Goal: Information Seeking & Learning: Learn about a topic

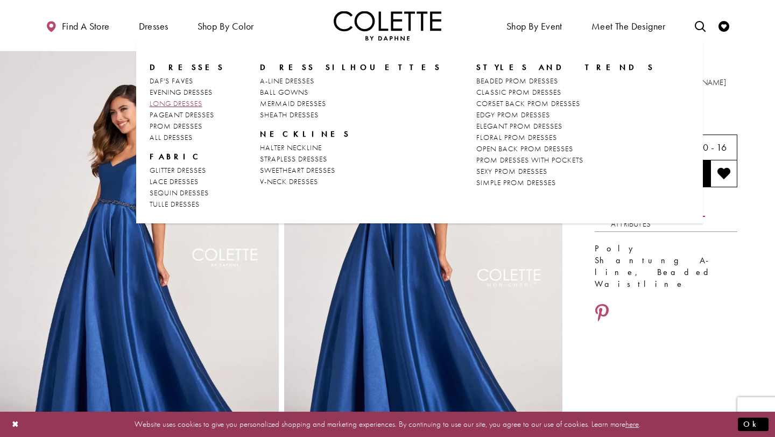
click at [169, 104] on span "LONG DRESSES" at bounding box center [176, 103] width 53 height 10
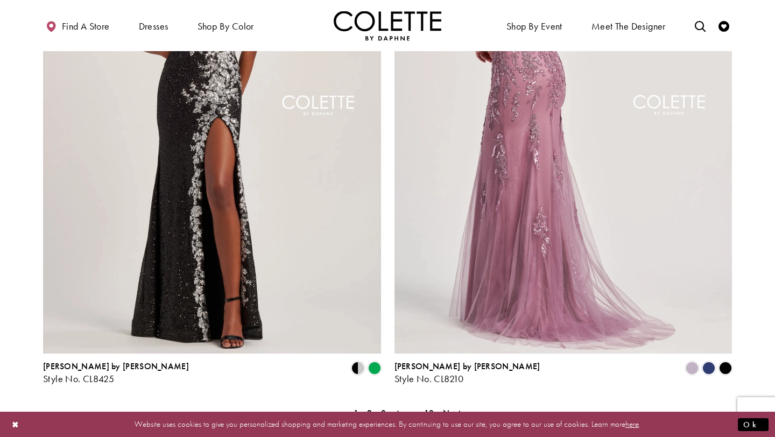
scroll to position [1834, 0]
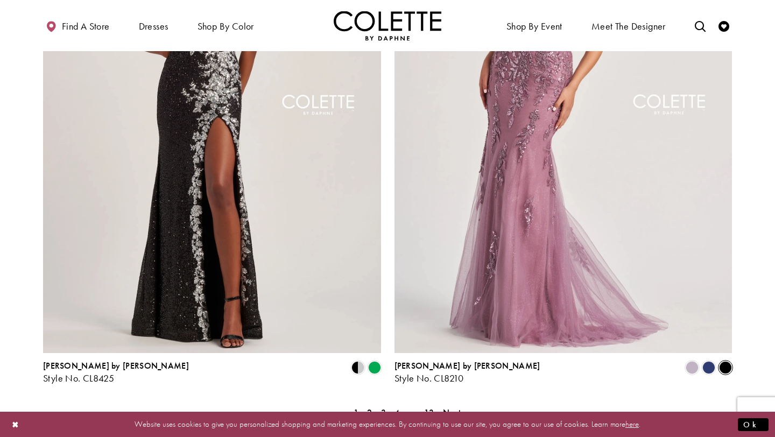
click at [721, 361] on span "Product List" at bounding box center [725, 367] width 13 height 13
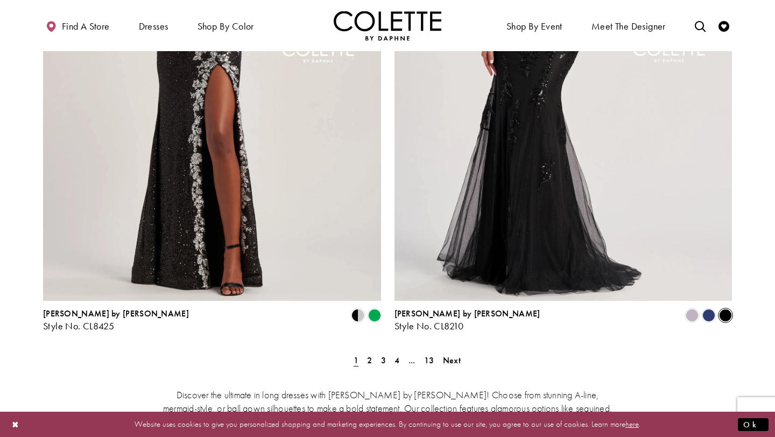
scroll to position [1891, 0]
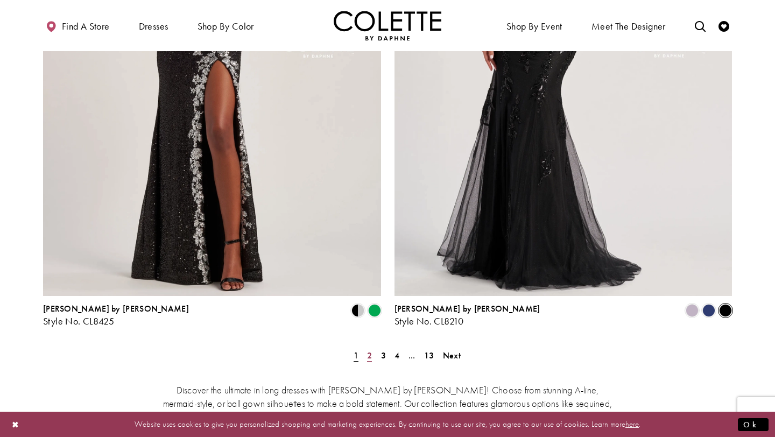
click at [370, 350] on span "2" at bounding box center [369, 355] width 5 height 11
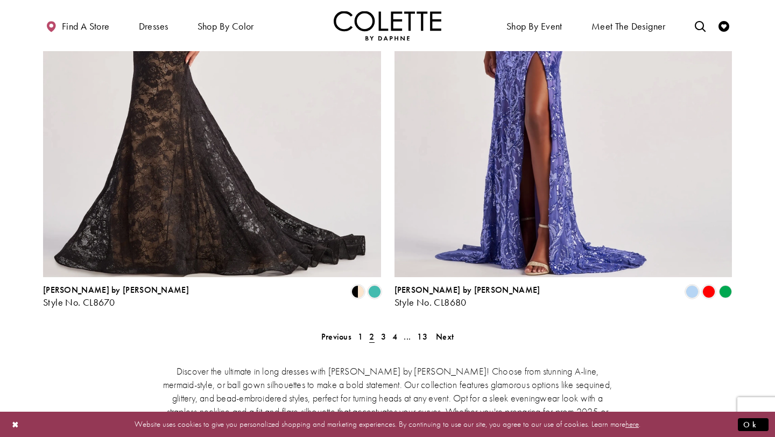
scroll to position [1912, 0]
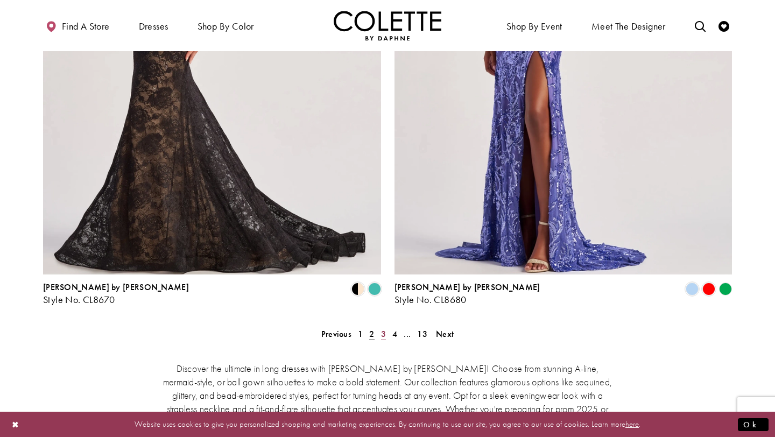
click at [382, 328] on span "3" at bounding box center [383, 333] width 5 height 11
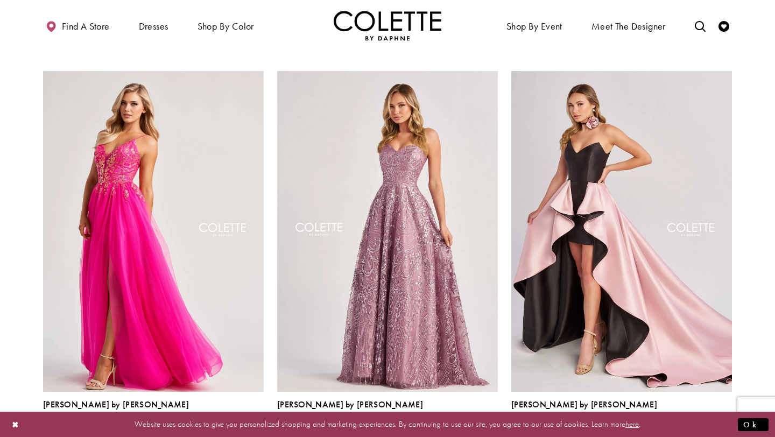
scroll to position [833, 0]
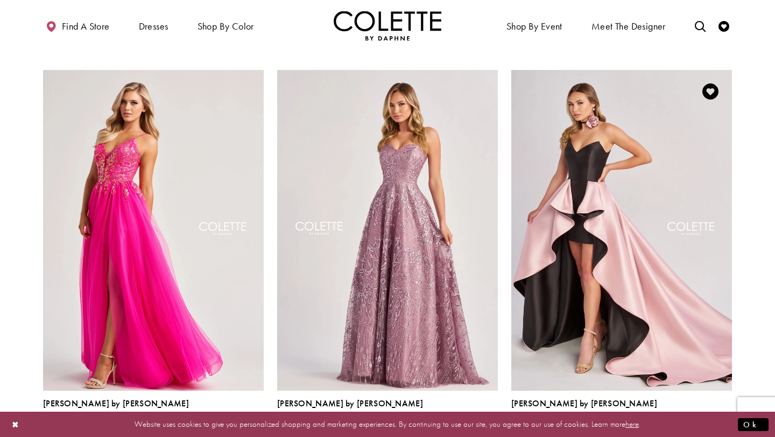
click at [725, 421] on span "Product List" at bounding box center [725, 427] width 13 height 13
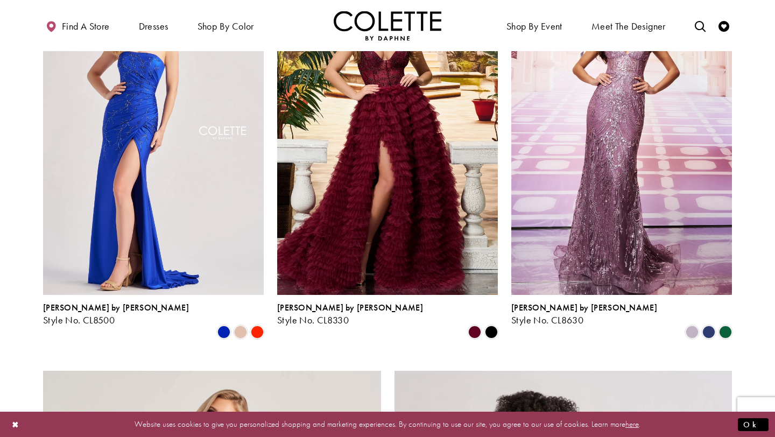
scroll to position [1326, 0]
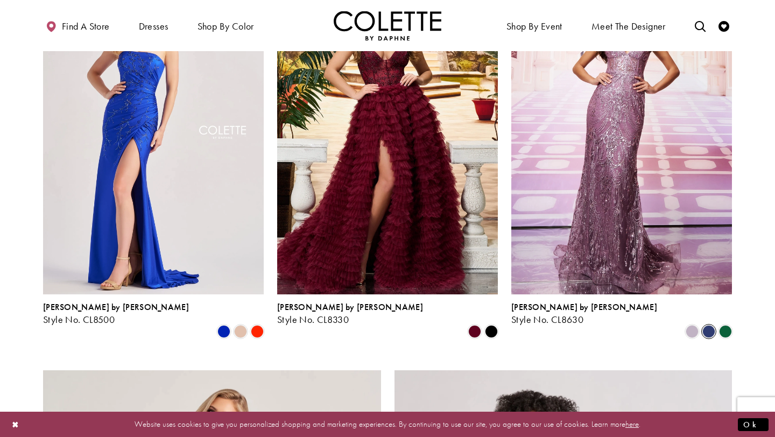
click at [707, 325] on span "Product List" at bounding box center [708, 331] width 13 height 13
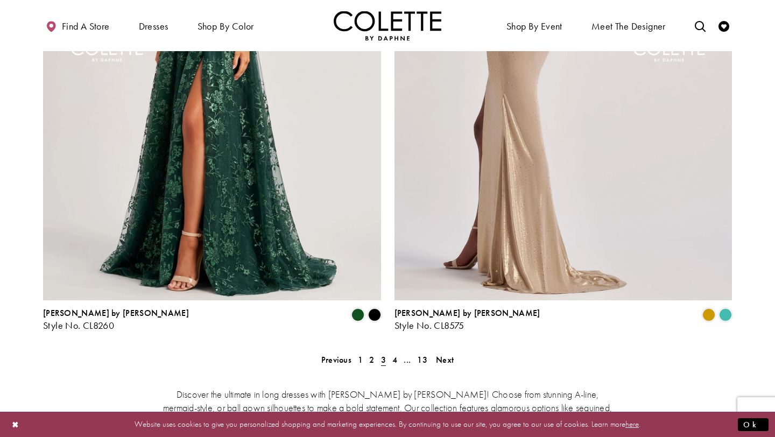
scroll to position [1891, 0]
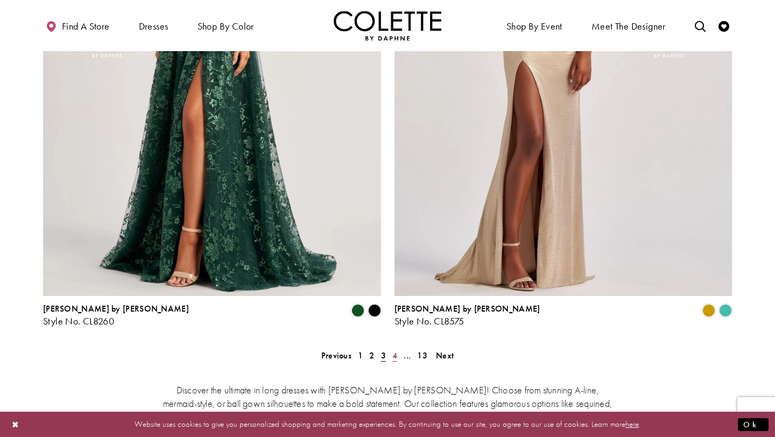
click at [394, 350] on span "4" at bounding box center [394, 355] width 5 height 11
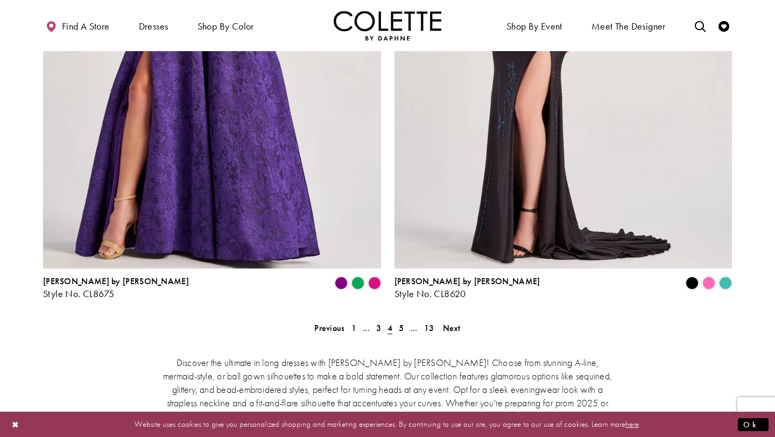
scroll to position [1919, 0]
click at [400, 322] on span "5" at bounding box center [401, 327] width 5 height 11
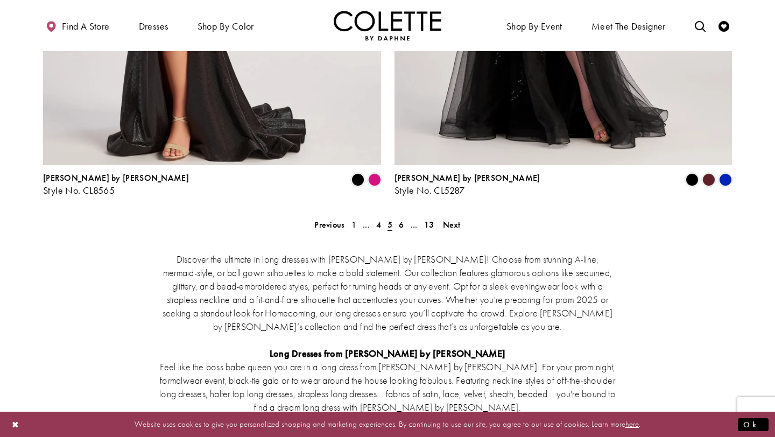
scroll to position [2024, 0]
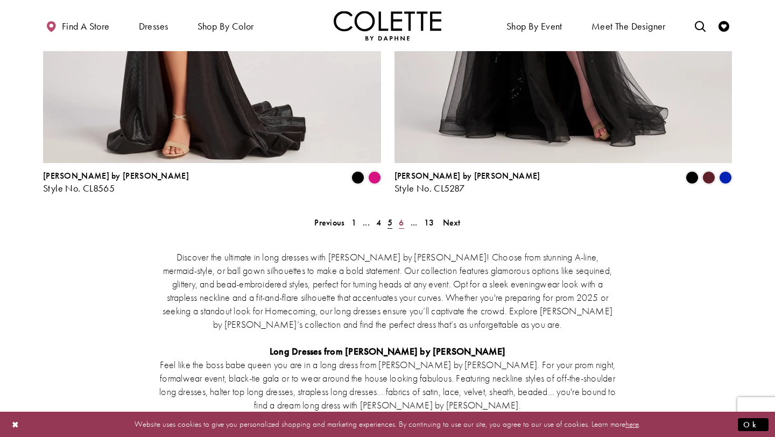
click at [402, 217] on span "6" at bounding box center [401, 222] width 5 height 11
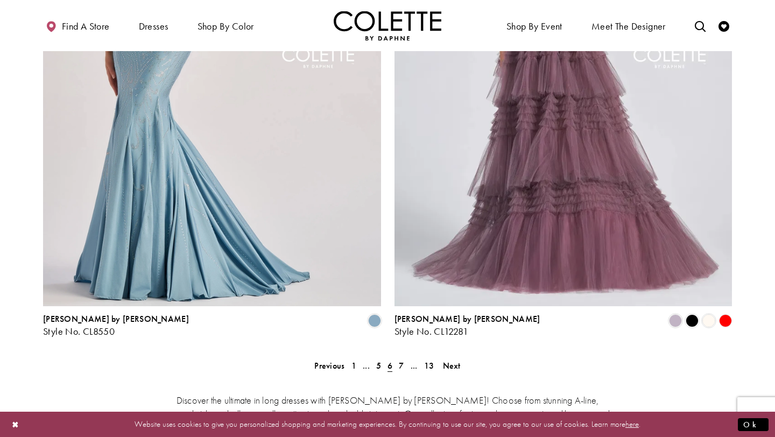
scroll to position [1872, 0]
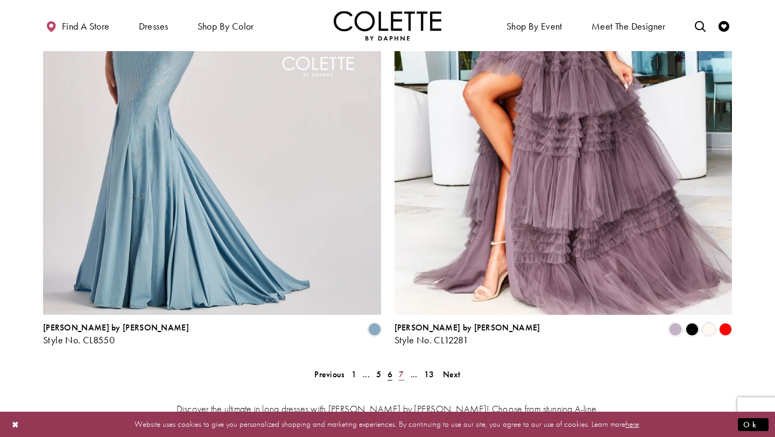
click at [400, 368] on span "7" at bounding box center [401, 373] width 5 height 11
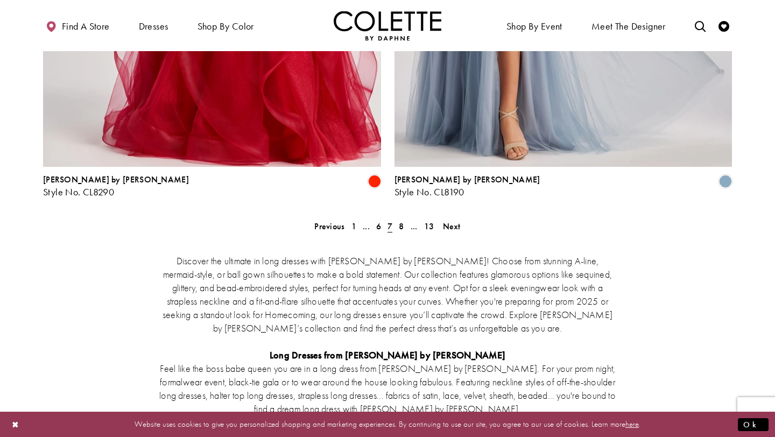
scroll to position [2021, 0]
click at [400, 220] on span "8" at bounding box center [401, 225] width 5 height 11
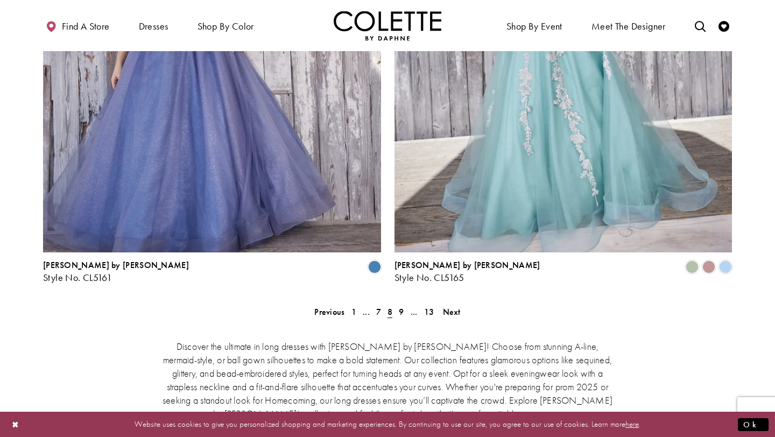
scroll to position [1936, 0]
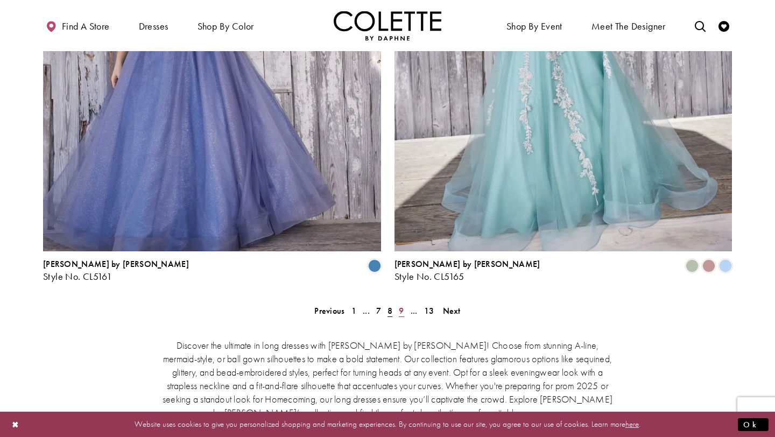
click at [402, 305] on span "9" at bounding box center [401, 310] width 5 height 11
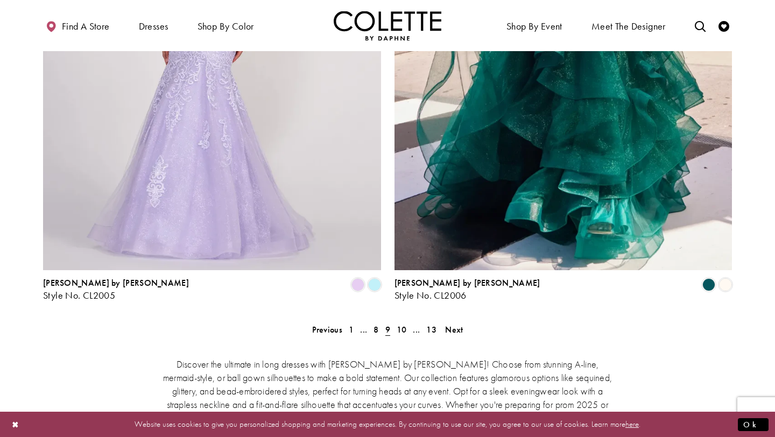
scroll to position [1920, 0]
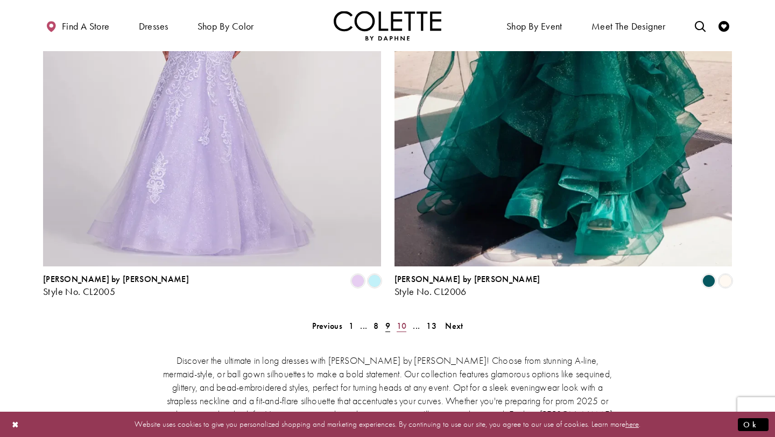
click at [403, 320] on span "10" at bounding box center [401, 325] width 10 height 11
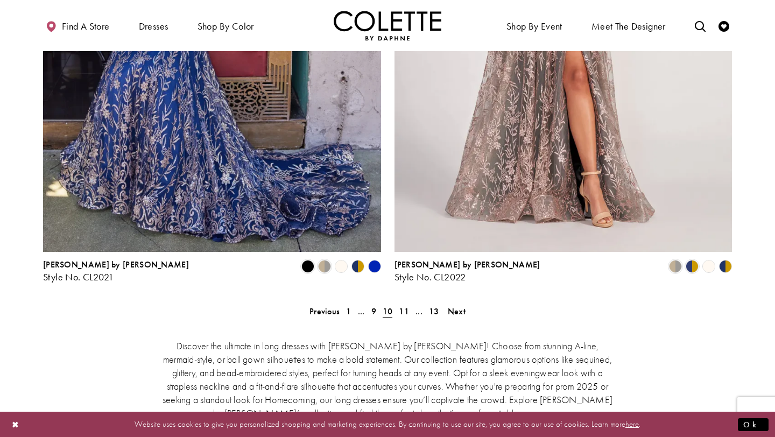
scroll to position [1938, 0]
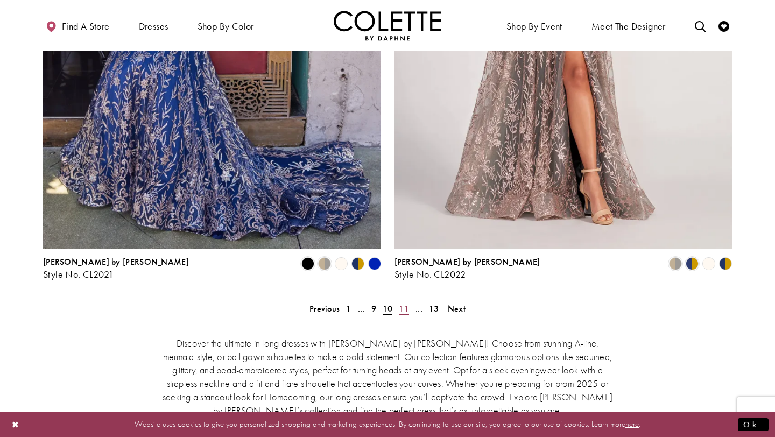
click at [402, 303] on span "11" at bounding box center [404, 308] width 10 height 11
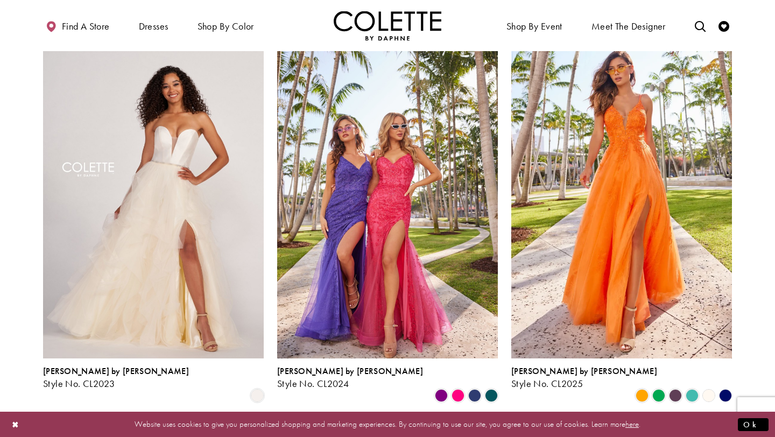
scroll to position [75, 0]
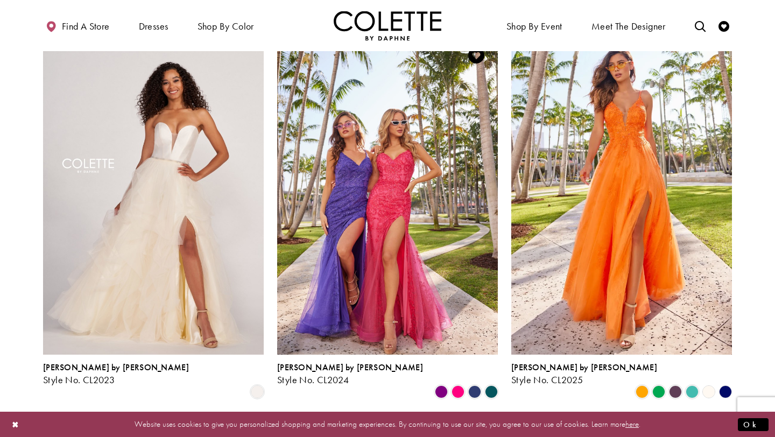
click at [467, 384] on div "Product List" at bounding box center [474, 392] width 17 height 17
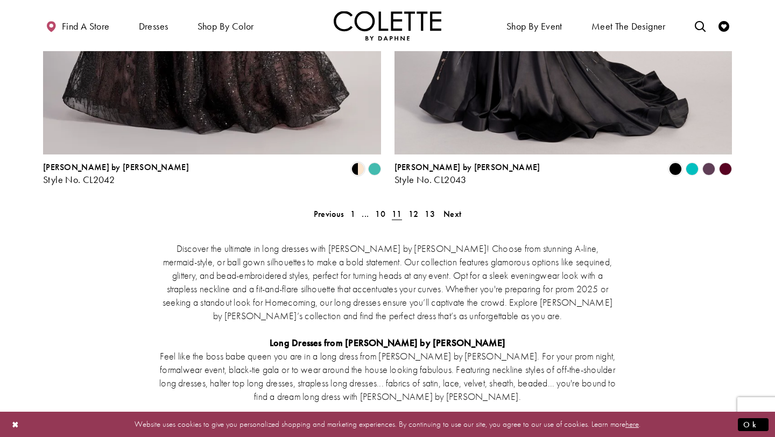
scroll to position [2034, 0]
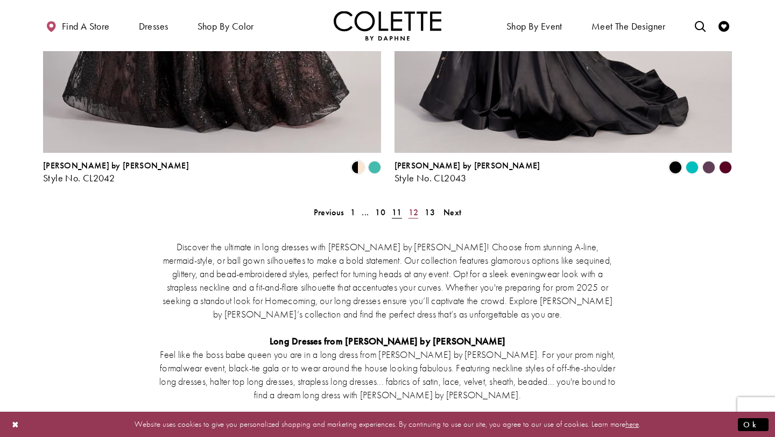
click at [414, 207] on span "12" at bounding box center [413, 212] width 10 height 11
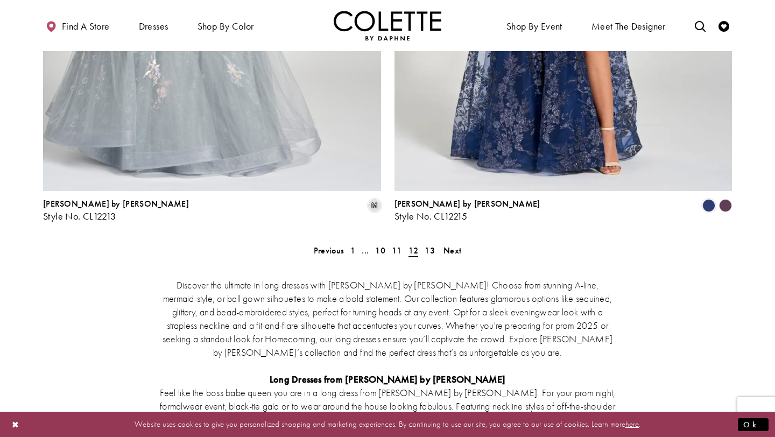
scroll to position [1996, 0]
click at [431, 244] on span "13" at bounding box center [429, 249] width 10 height 11
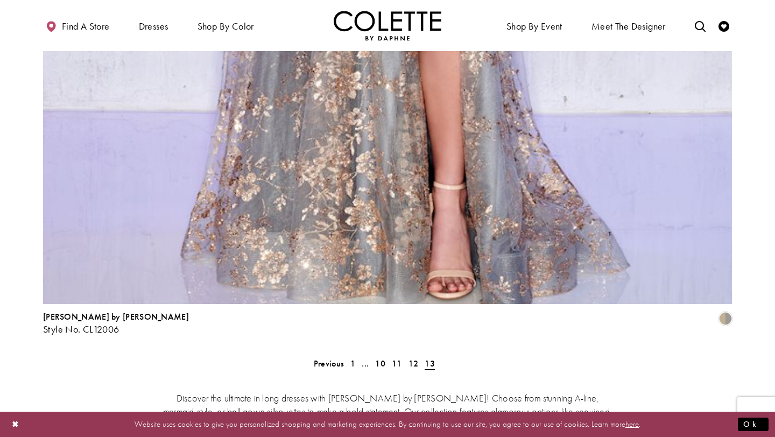
scroll to position [2008, 0]
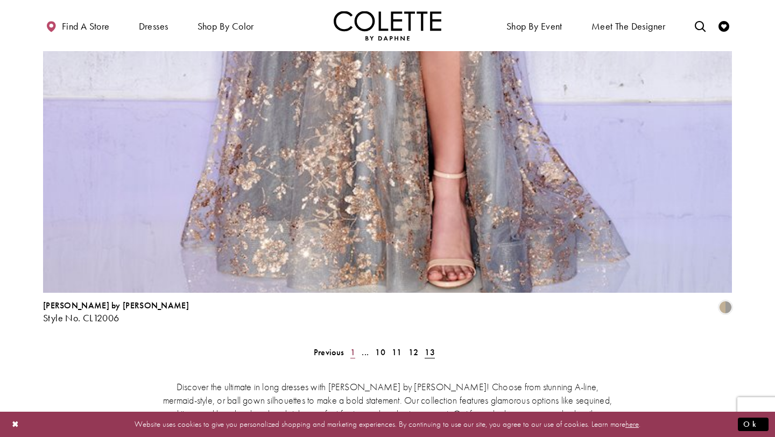
click at [352, 346] on span "1" at bounding box center [352, 351] width 5 height 11
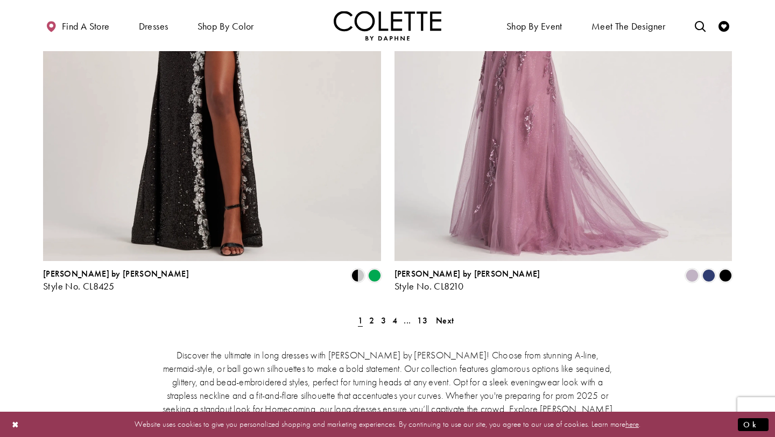
scroll to position [1931, 0]
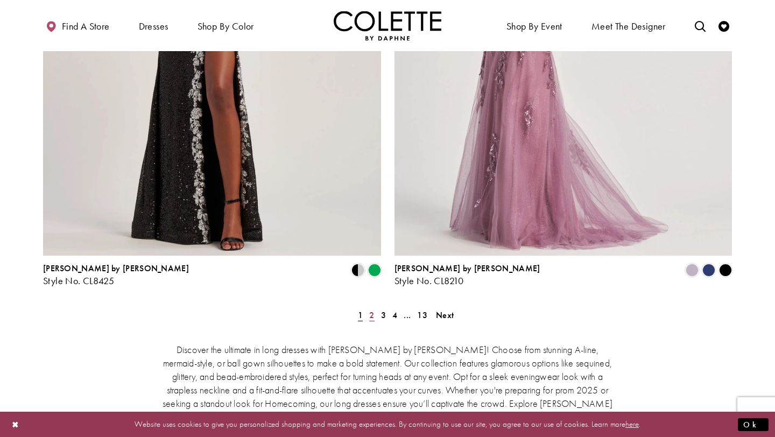
click at [371, 309] on span "2" at bounding box center [371, 314] width 5 height 11
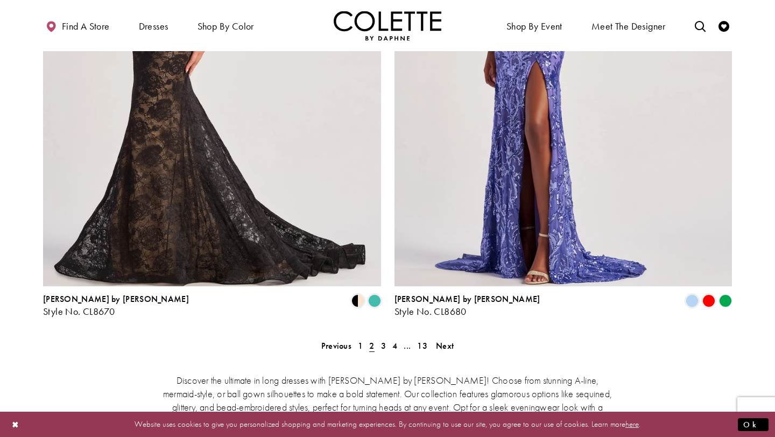
scroll to position [1902, 0]
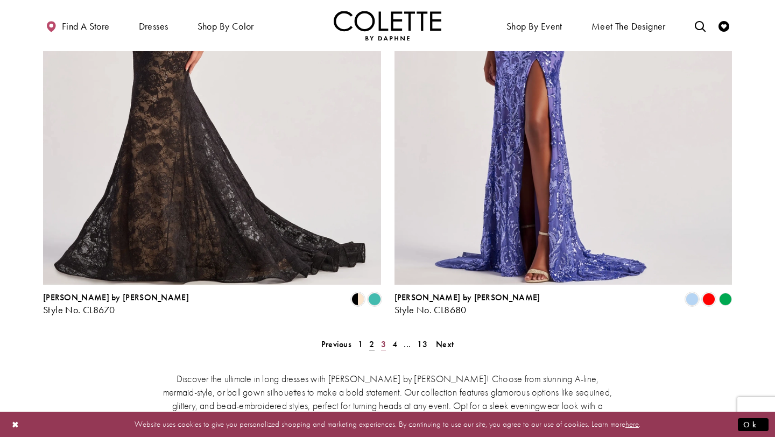
click at [381, 338] on span "3" at bounding box center [383, 343] width 5 height 11
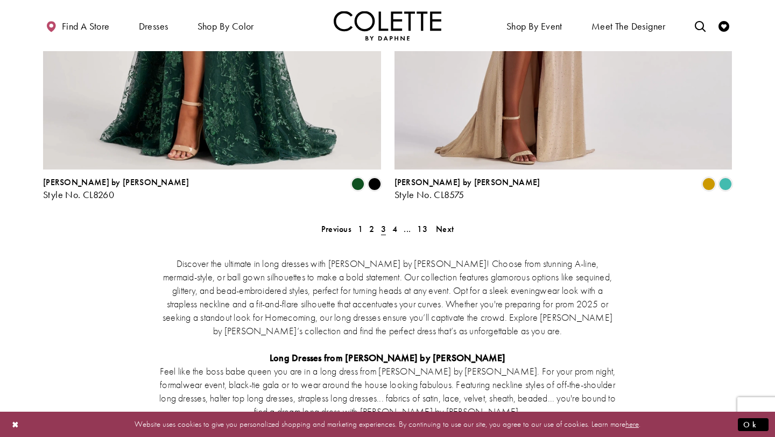
scroll to position [2018, 0]
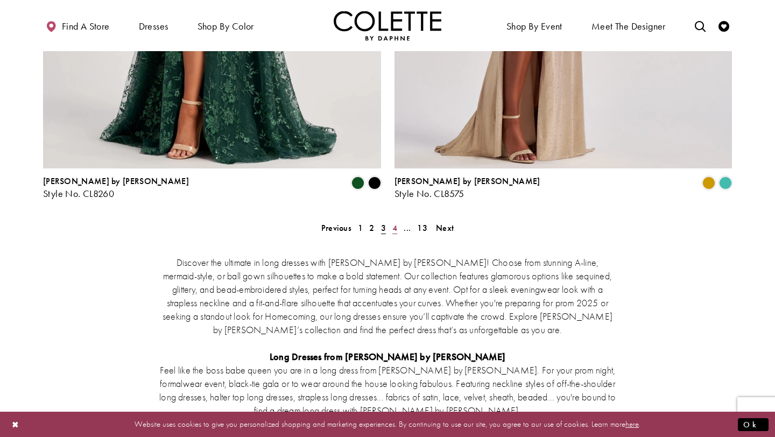
click at [395, 222] on span "4" at bounding box center [394, 227] width 5 height 11
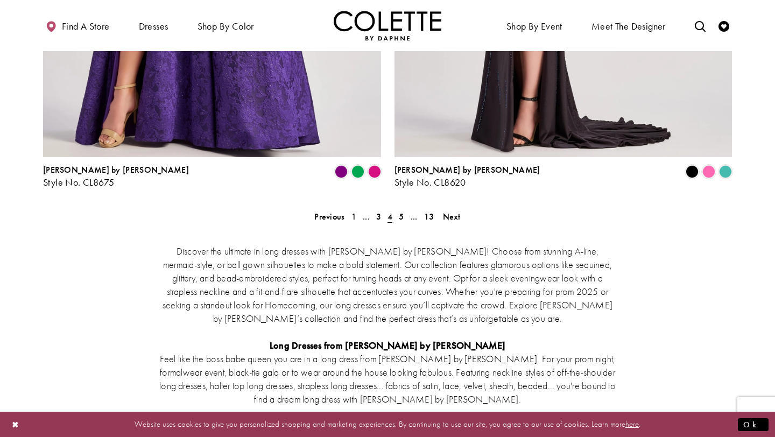
scroll to position [2032, 0]
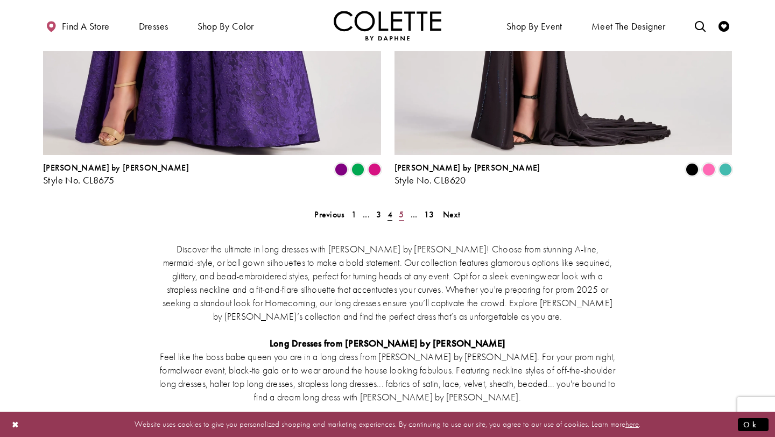
click at [401, 209] on span "5" at bounding box center [401, 214] width 5 height 11
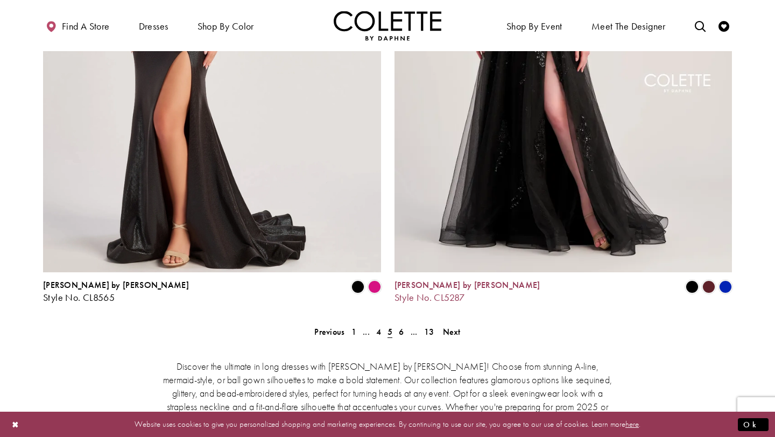
scroll to position [1917, 0]
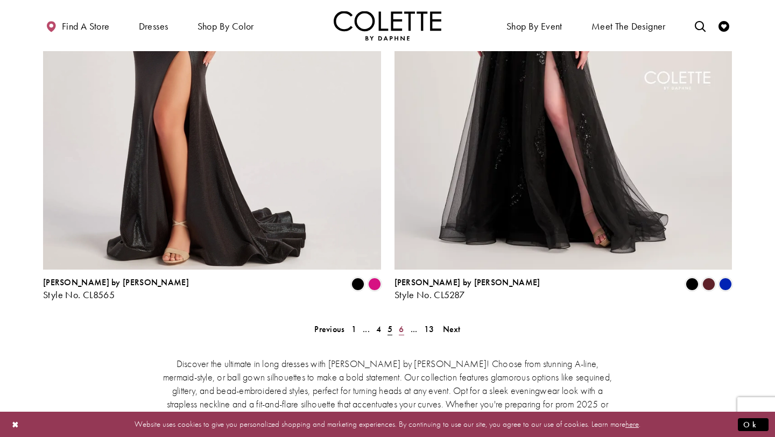
click at [400, 323] on span "6" at bounding box center [401, 328] width 5 height 11
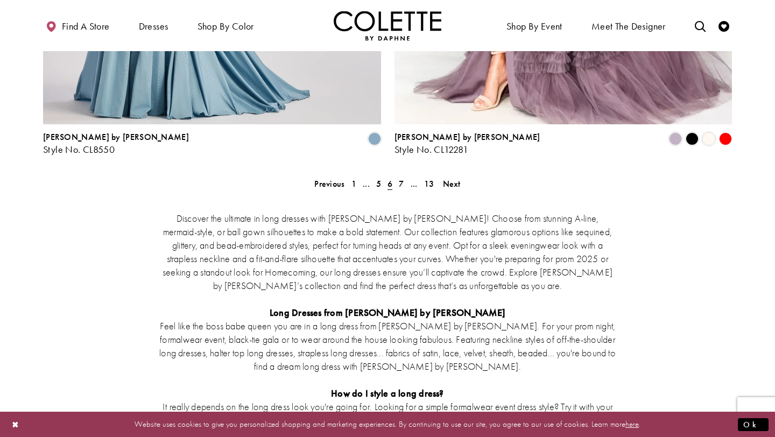
scroll to position [2065, 0]
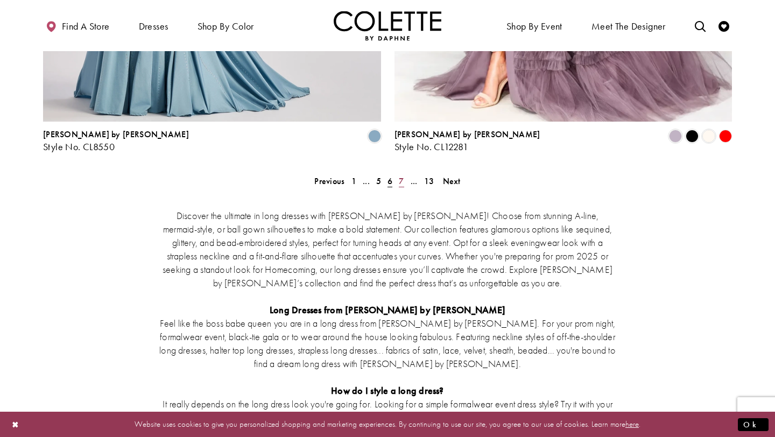
click at [400, 175] on span "7" at bounding box center [401, 180] width 5 height 11
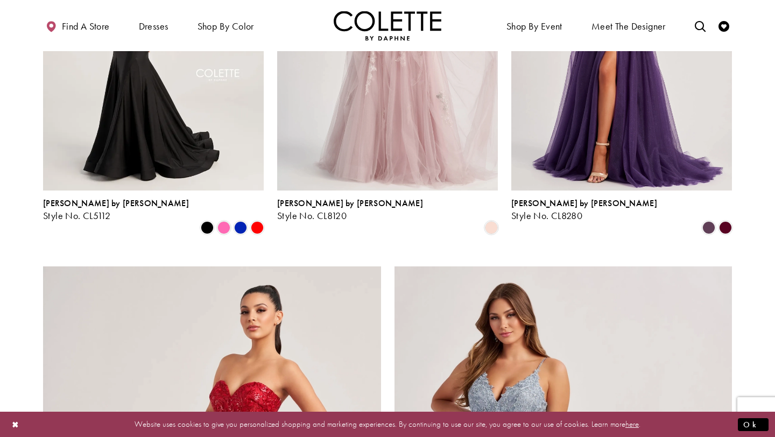
scroll to position [1430, 0]
